Goal: Find contact information: Find contact information

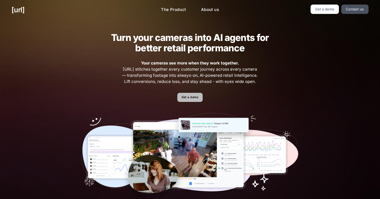
click at [186, 102] on link "Get a demo" at bounding box center [189, 97] width 25 height 9
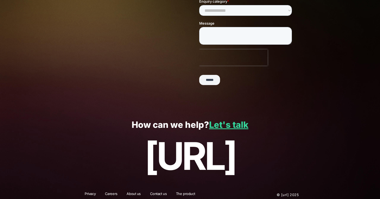
scroll to position [129, 0]
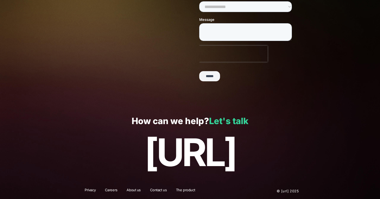
click at [245, 119] on link "Let's talk" at bounding box center [228, 121] width 39 height 10
